Goal: Task Accomplishment & Management: Manage account settings

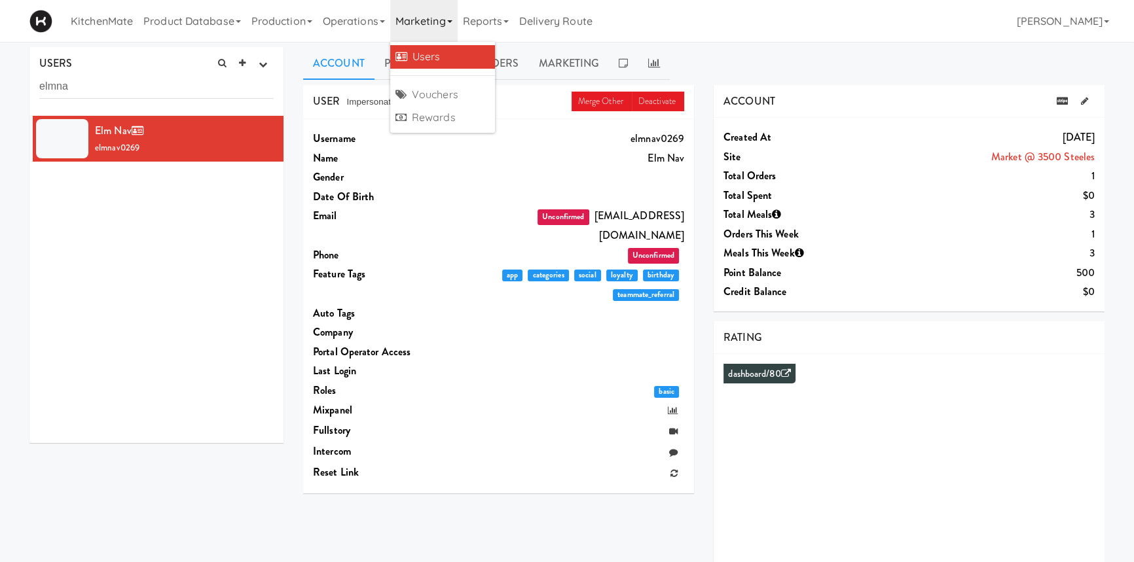
click at [458, 48] on link "Users" at bounding box center [442, 57] width 105 height 24
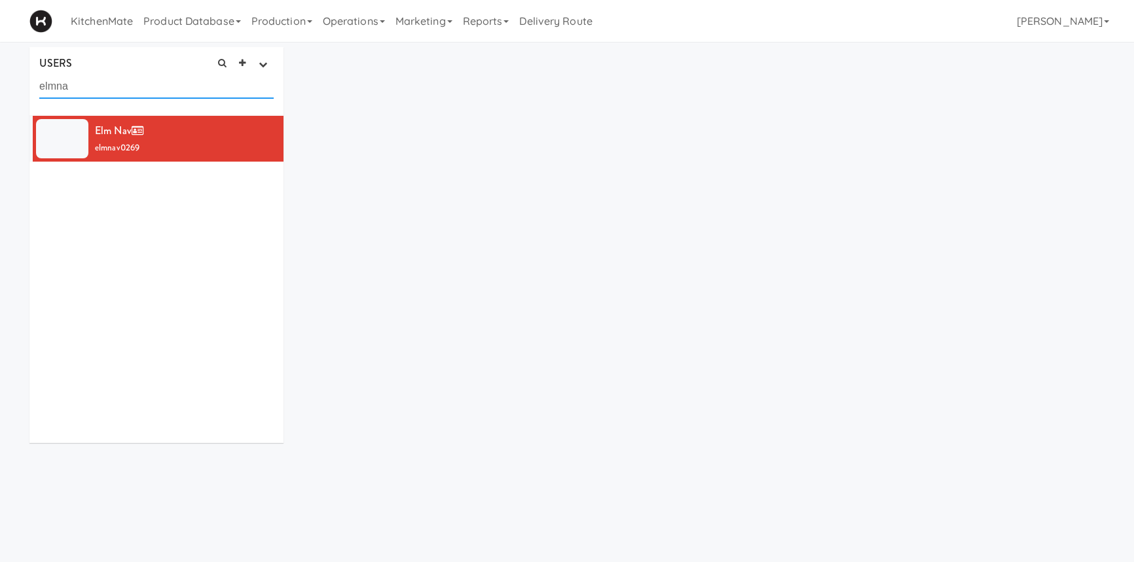
click at [122, 94] on input "elmna" at bounding box center [156, 87] width 234 height 24
paste input "[PERSON_NAME][EMAIL_ADDRESS][PERSON_NAME][DOMAIN_NAME]"
type input "[PERSON_NAME][EMAIL_ADDRESS][PERSON_NAME][DOMAIN_NAME]"
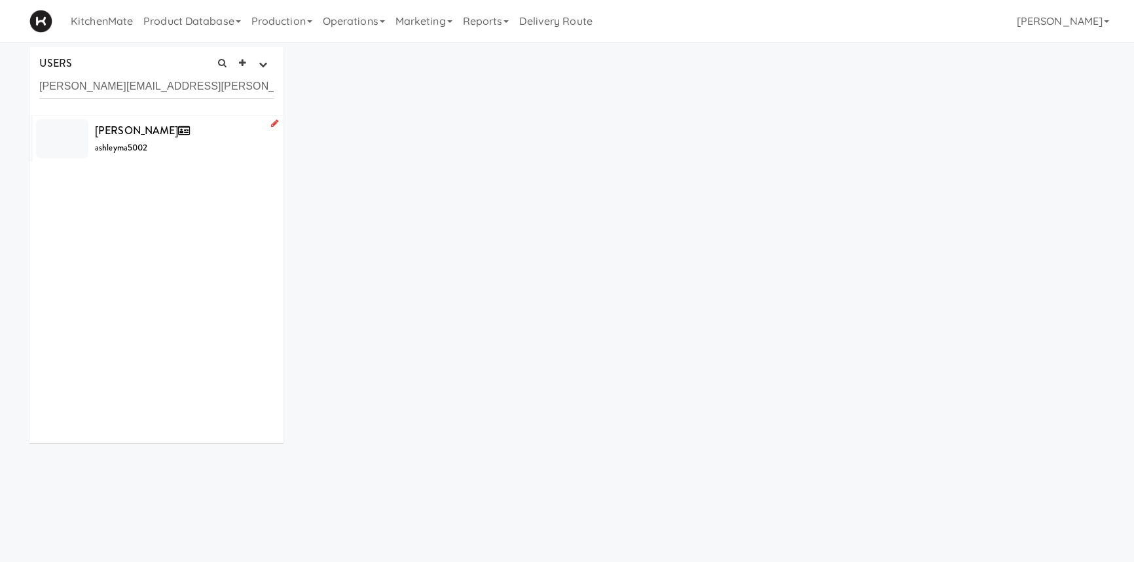
click at [140, 126] on span "[PERSON_NAME]" at bounding box center [145, 130] width 100 height 15
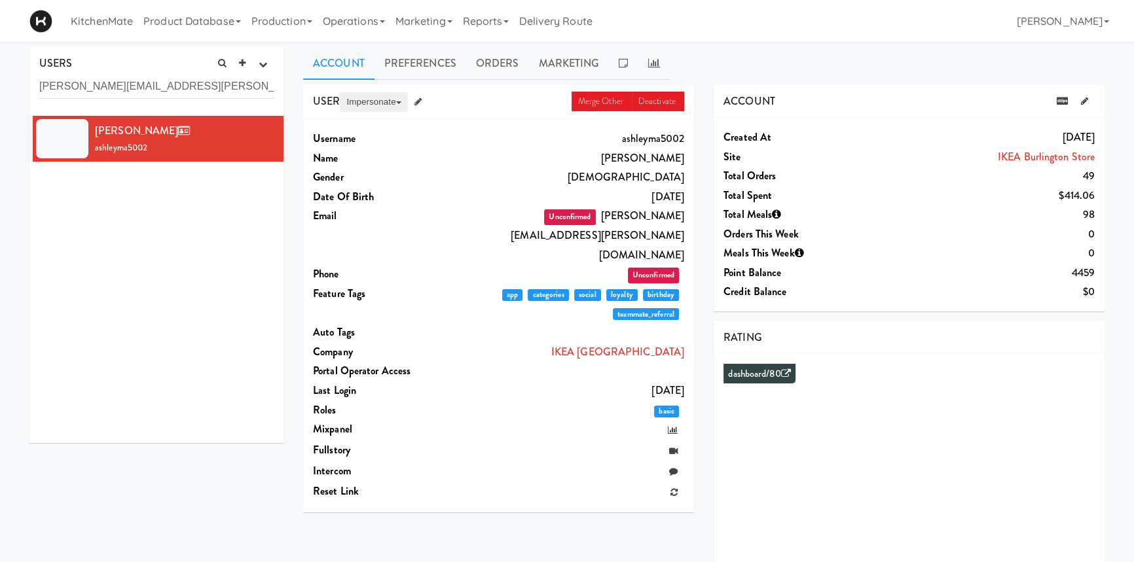
click at [362, 105] on button "Impersonate" at bounding box center [373, 102] width 67 height 20
click at [380, 128] on link "on App" at bounding box center [395, 127] width 110 height 24
click at [480, 67] on link "Orders" at bounding box center [497, 63] width 63 height 33
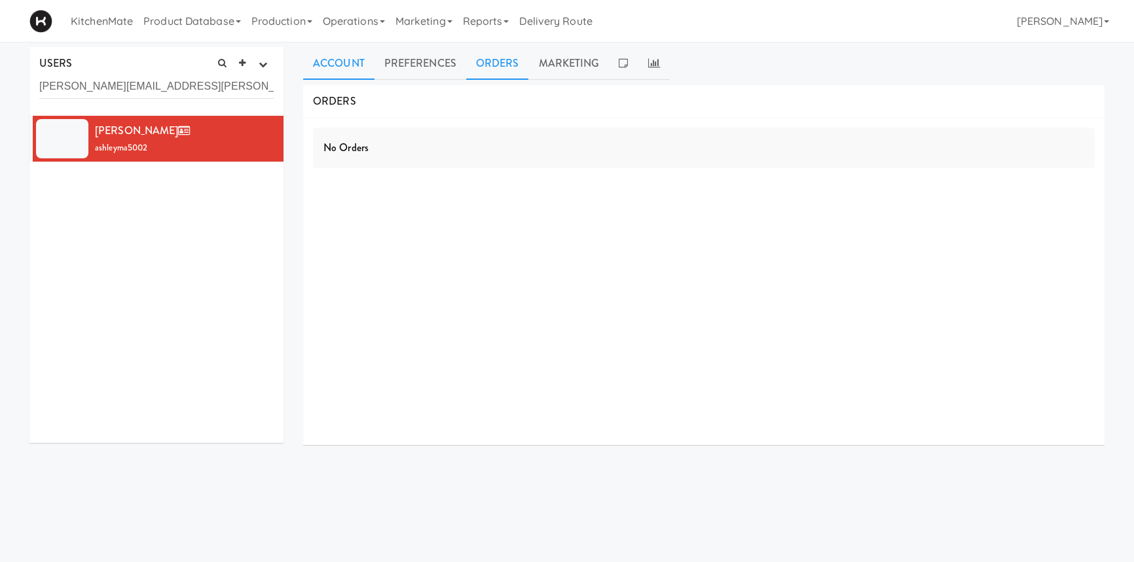
click at [354, 68] on link "Account" at bounding box center [338, 63] width 71 height 33
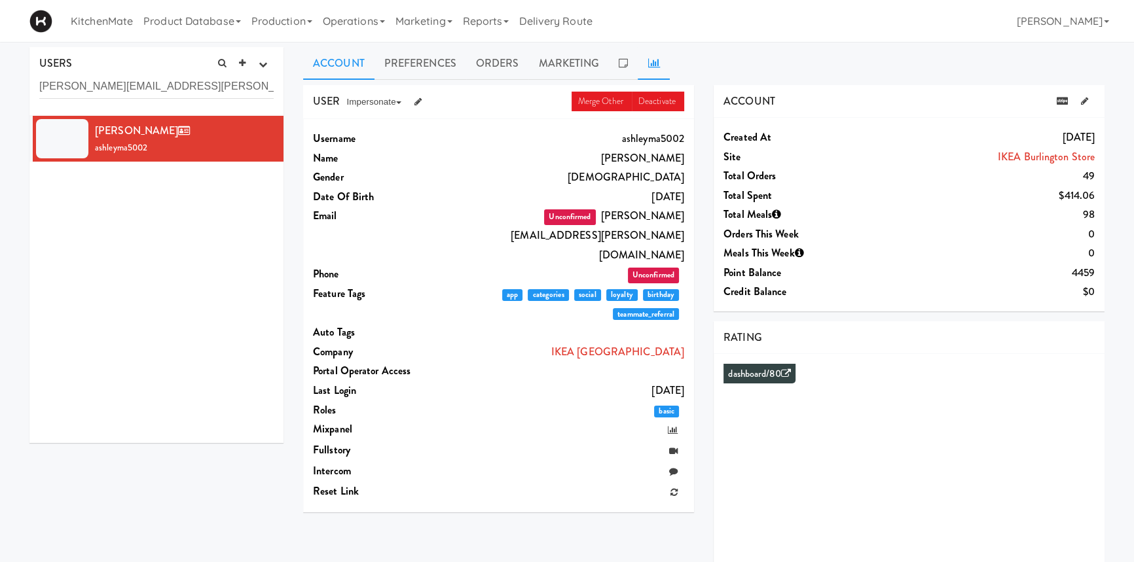
click at [645, 66] on link at bounding box center [653, 63] width 31 height 33
